Goal: Transaction & Acquisition: Book appointment/travel/reservation

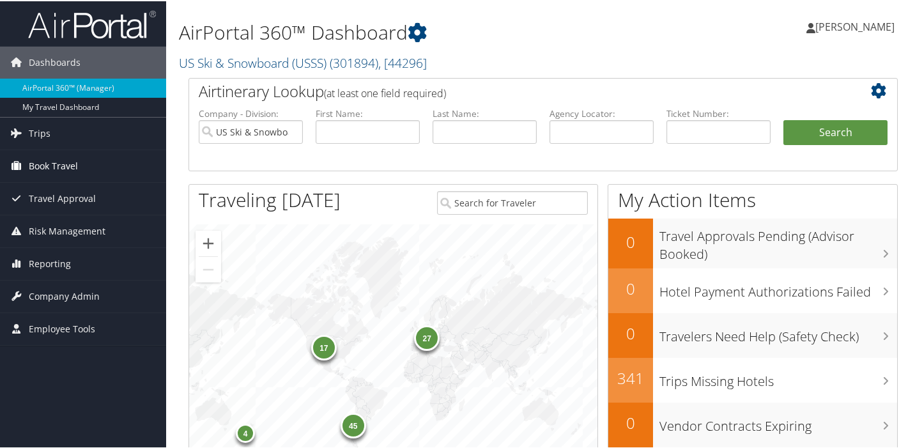
click at [49, 161] on span "Book Travel" at bounding box center [53, 165] width 49 height 32
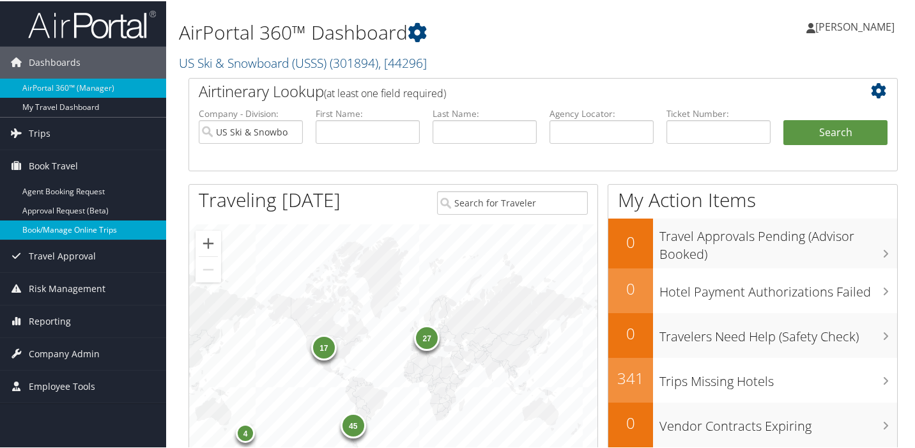
click at [75, 231] on link "Book/Manage Online Trips" at bounding box center [83, 228] width 166 height 19
